Goal: Book appointment/travel/reservation

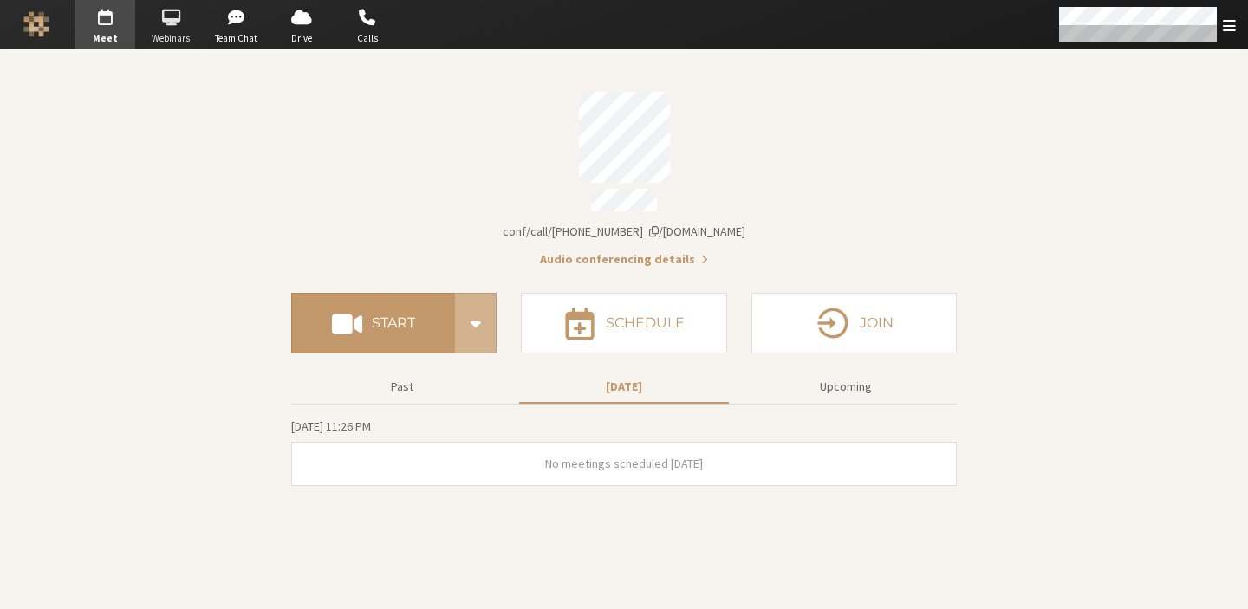
click at [186, 41] on span "Webinars" at bounding box center [170, 38] width 61 height 15
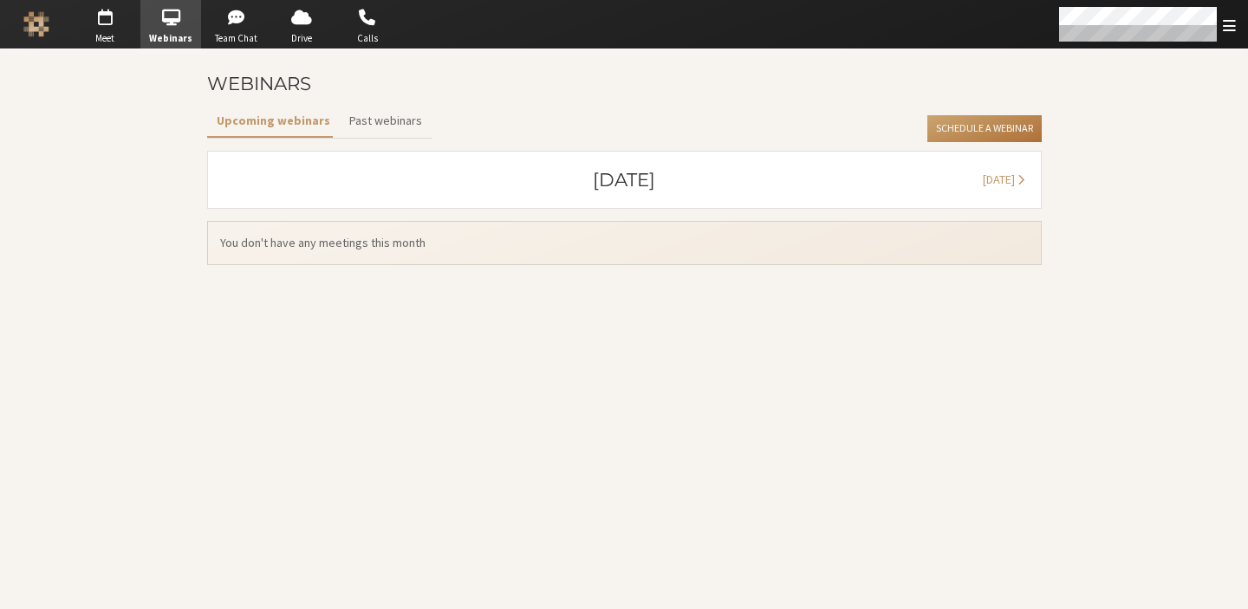
click at [973, 128] on button "Schedule a Webinar" at bounding box center [985, 129] width 114 height 28
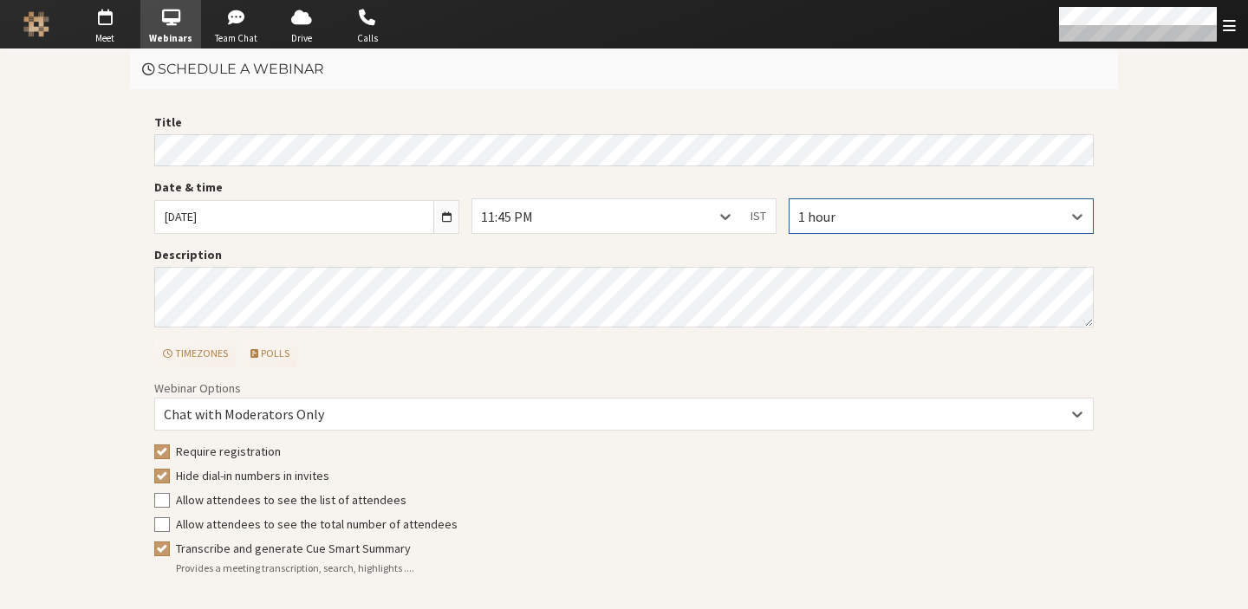
click at [885, 225] on div "1 hour" at bounding box center [941, 215] width 303 height 33
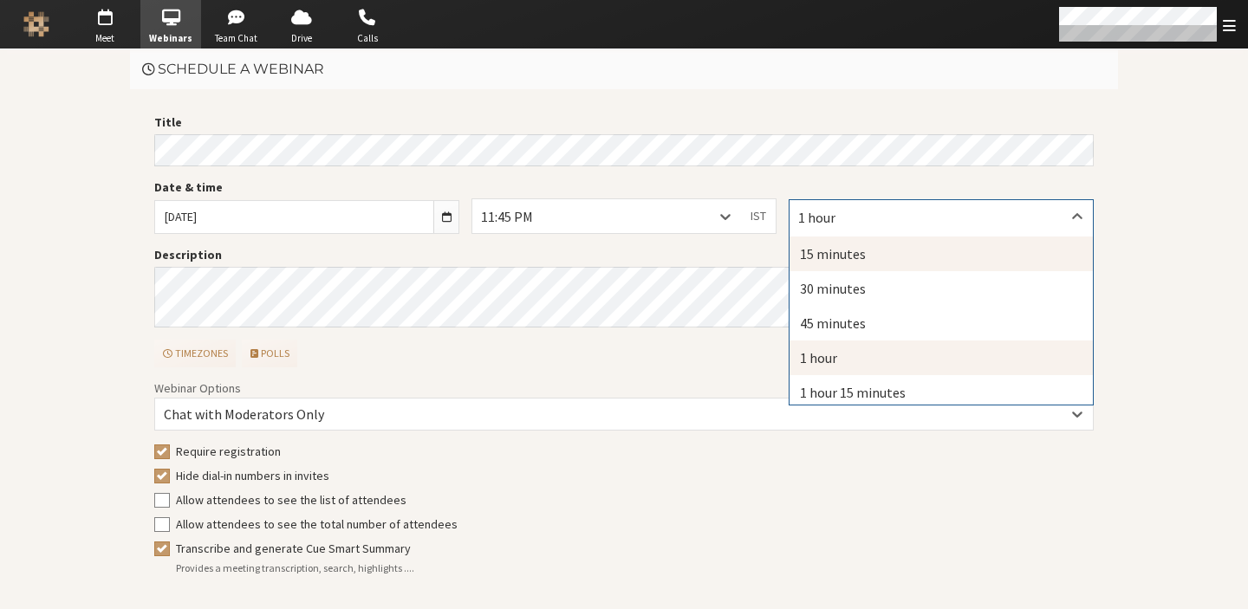
click at [878, 244] on div "15 minutes" at bounding box center [941, 254] width 303 height 35
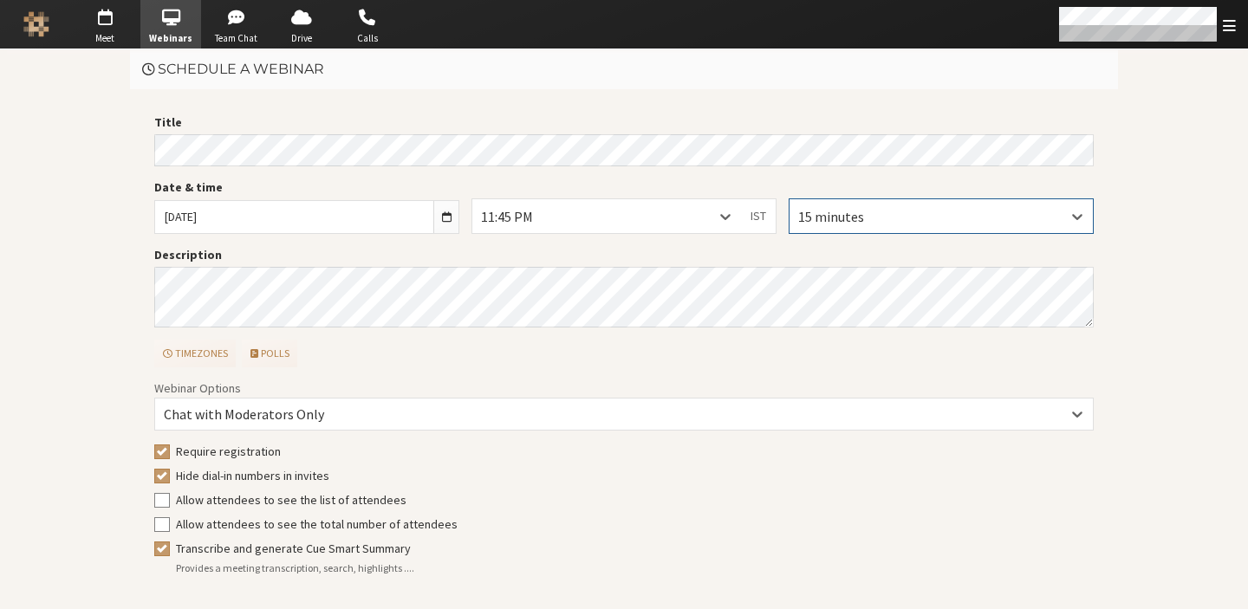
scroll to position [54, 0]
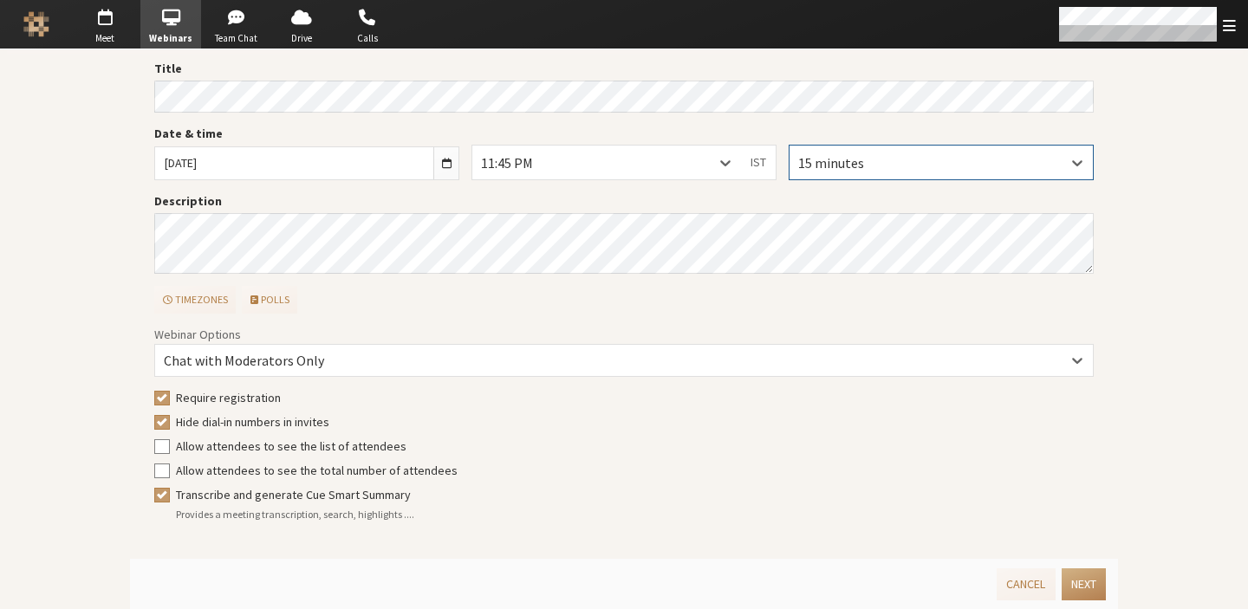
click at [552, 169] on div "11:45 PM" at bounding box center [521, 163] width 80 height 21
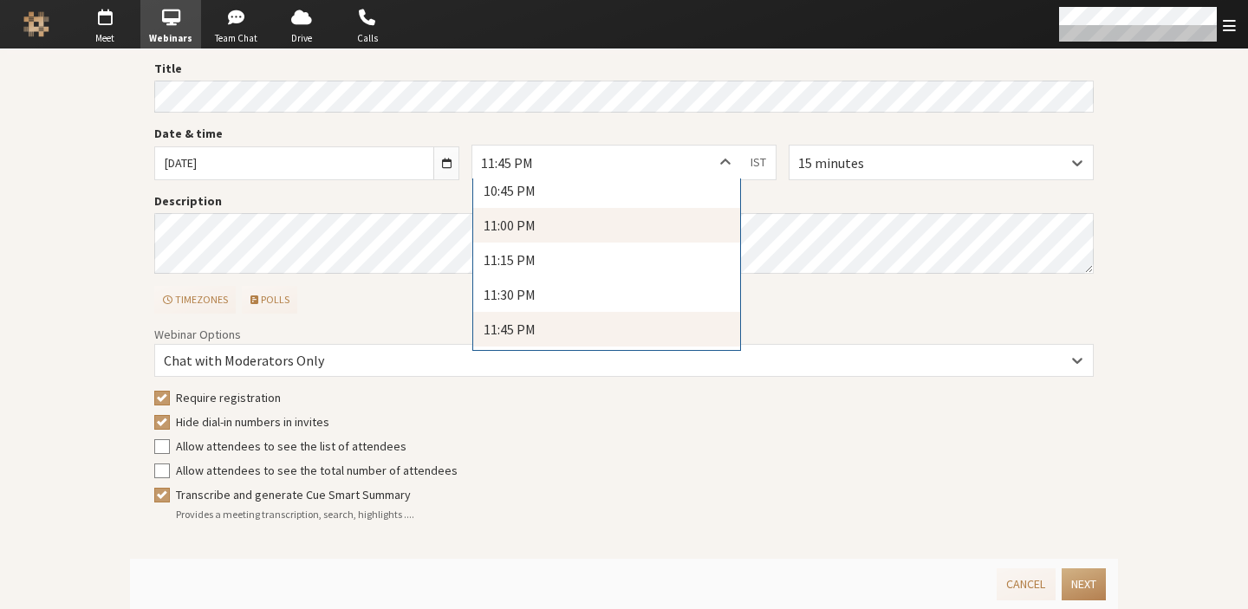
scroll to position [3125, 0]
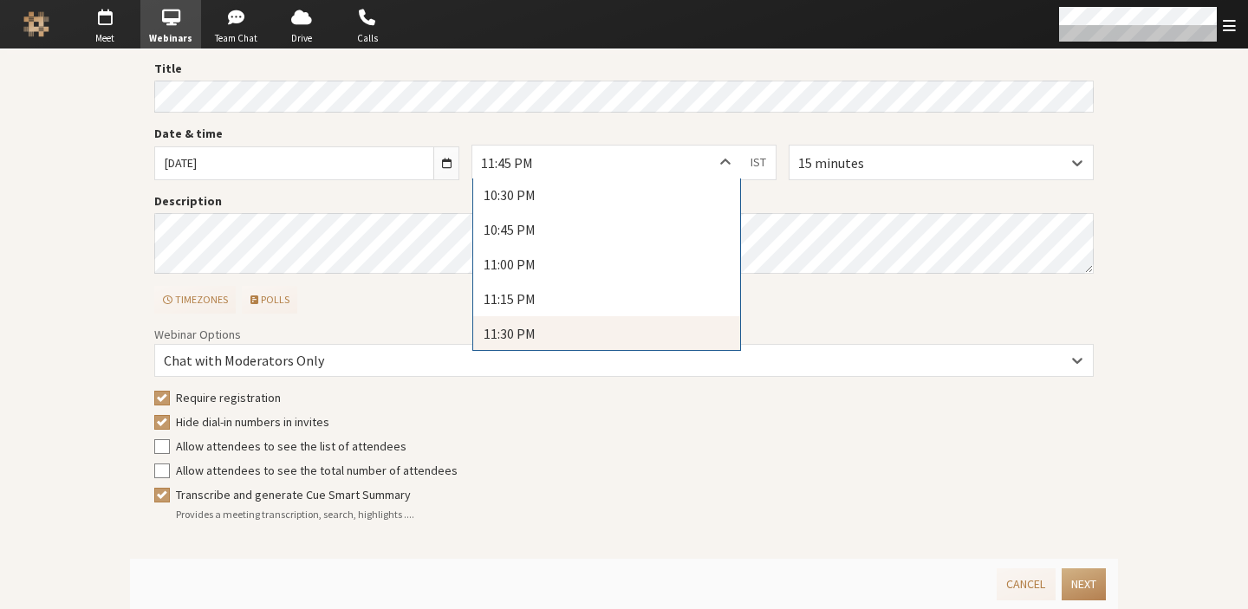
click at [569, 317] on div "11:30 PM" at bounding box center [606, 333] width 267 height 35
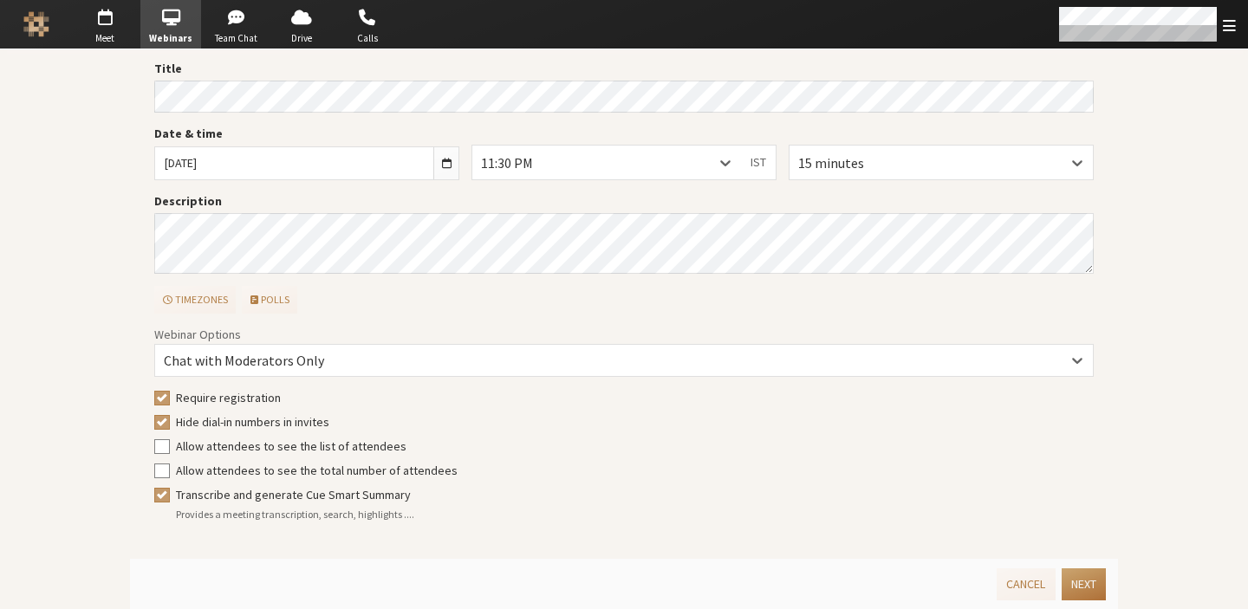
click at [1076, 587] on button "Next" at bounding box center [1084, 585] width 44 height 32
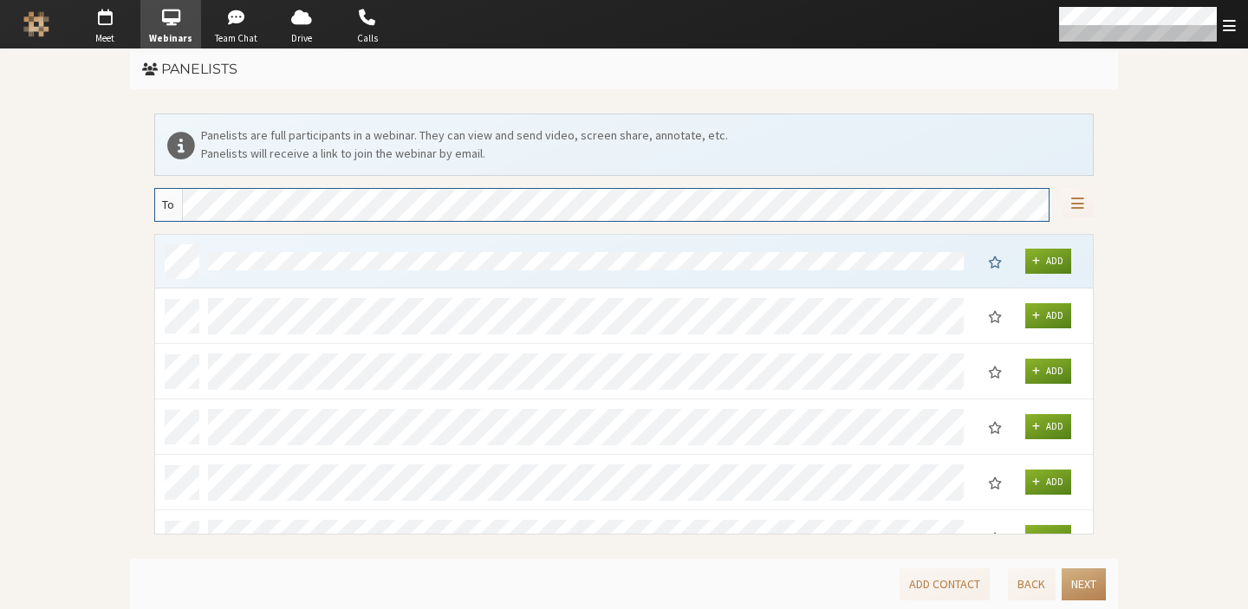
scroll to position [286, 925]
click at [1076, 587] on button "Next" at bounding box center [1084, 585] width 44 height 32
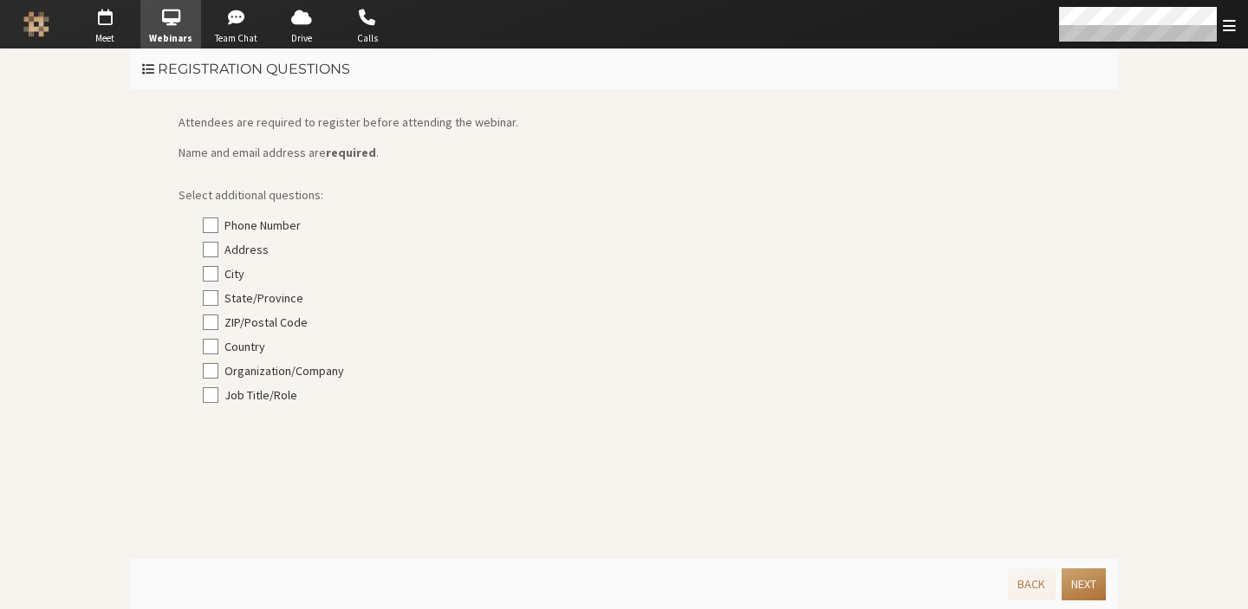
click at [1076, 587] on button "Next" at bounding box center [1084, 585] width 44 height 32
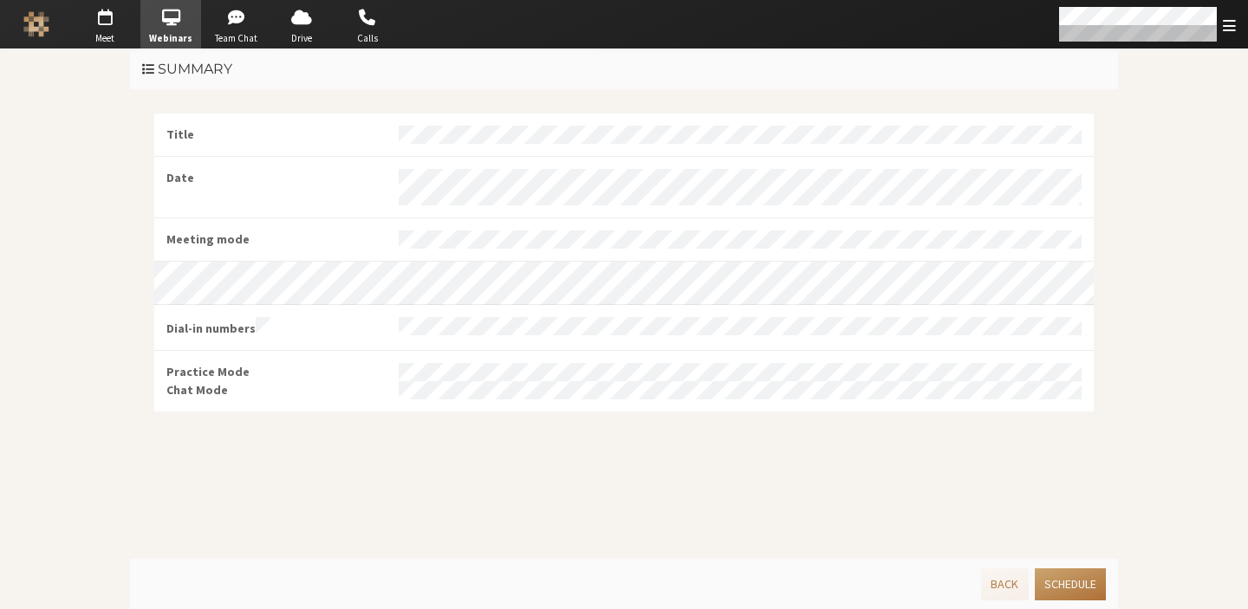
click at [1076, 587] on button "Schedule" at bounding box center [1070, 585] width 71 height 32
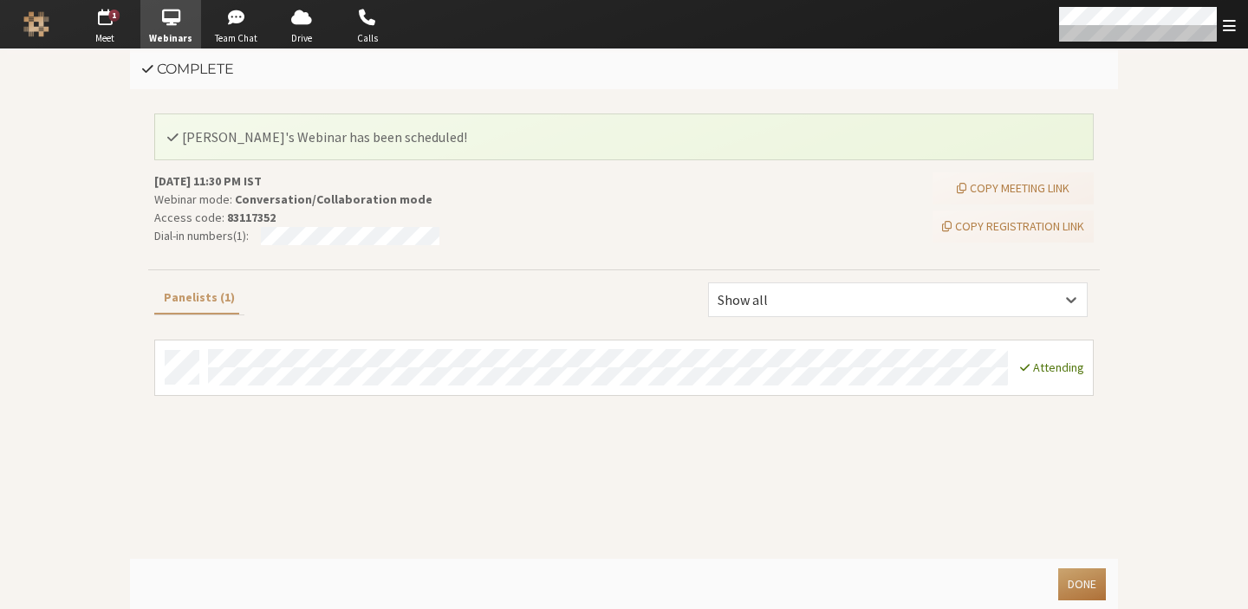
click at [1076, 587] on button "Done" at bounding box center [1082, 585] width 48 height 32
